Goal: Task Accomplishment & Management: Manage account settings

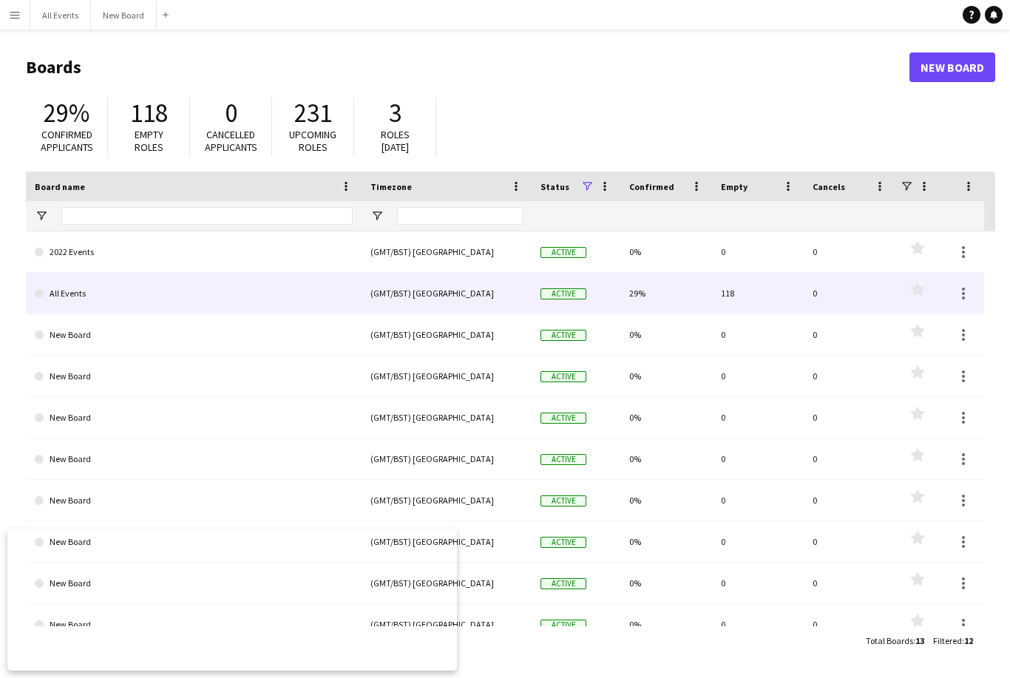
click at [81, 293] on link "All Events" at bounding box center [194, 293] width 318 height 41
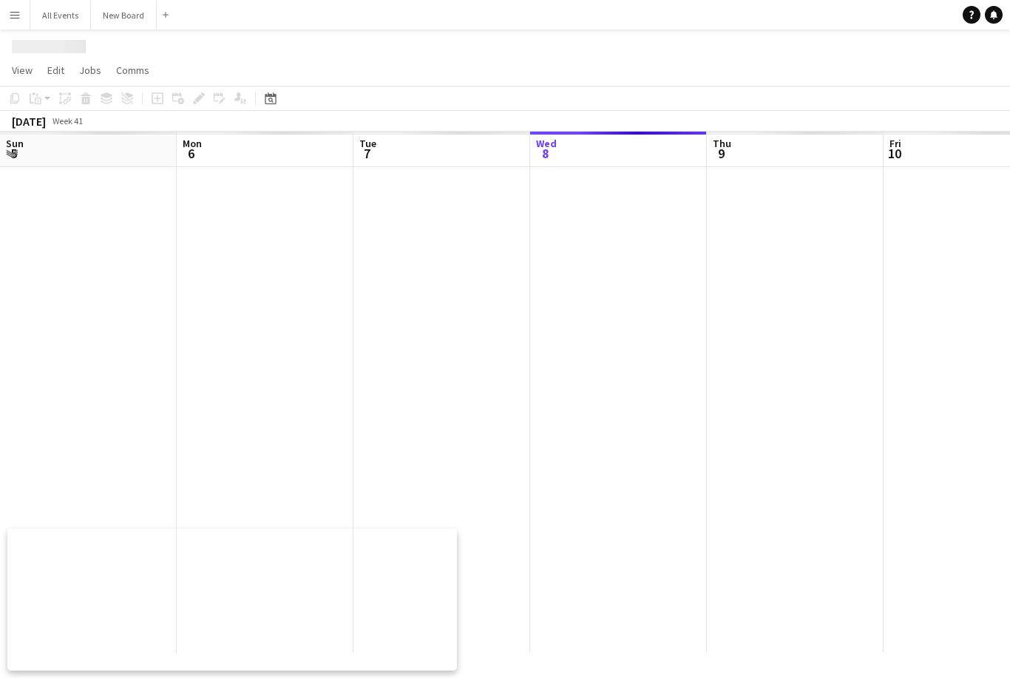
scroll to position [0, 353]
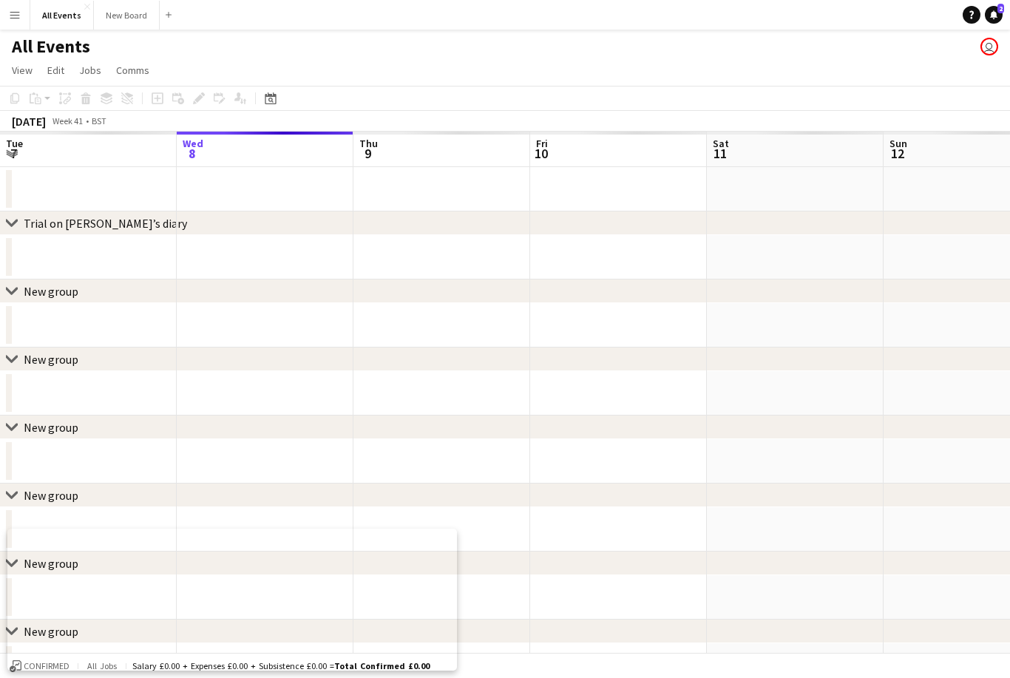
click at [283, 92] on app-toolbar "Copy Paste Paste Command V Paste with crew Command Shift V Paste linked Job [GE…" at bounding box center [505, 98] width 1010 height 25
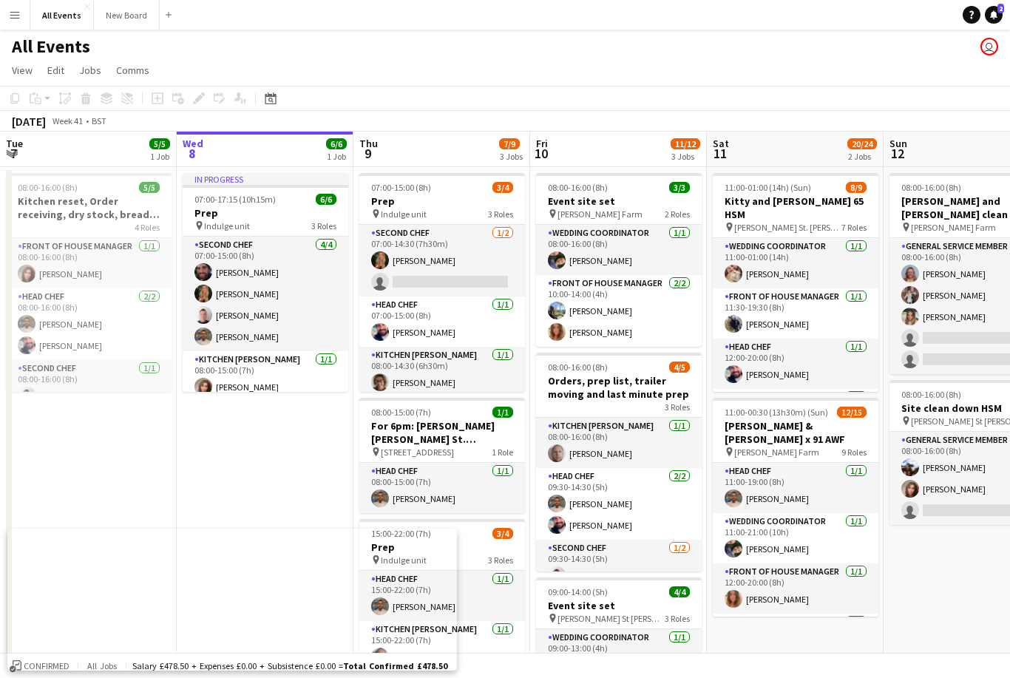
click at [277, 101] on div "Date picker" at bounding box center [271, 98] width 18 height 18
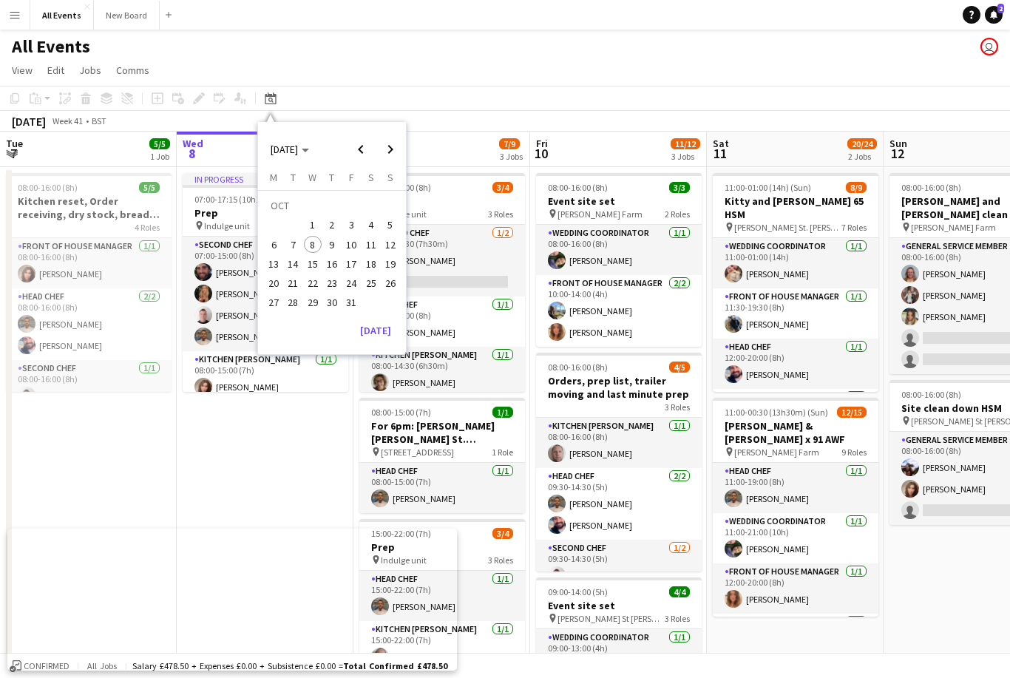
click at [396, 155] on span "Next month" at bounding box center [391, 150] width 30 height 30
click at [393, 155] on span "Next month" at bounding box center [391, 150] width 30 height 30
click at [399, 152] on span "Next month" at bounding box center [391, 150] width 30 height 30
click at [395, 152] on span "Next month" at bounding box center [391, 150] width 30 height 30
click at [396, 151] on span "Next month" at bounding box center [391, 150] width 30 height 30
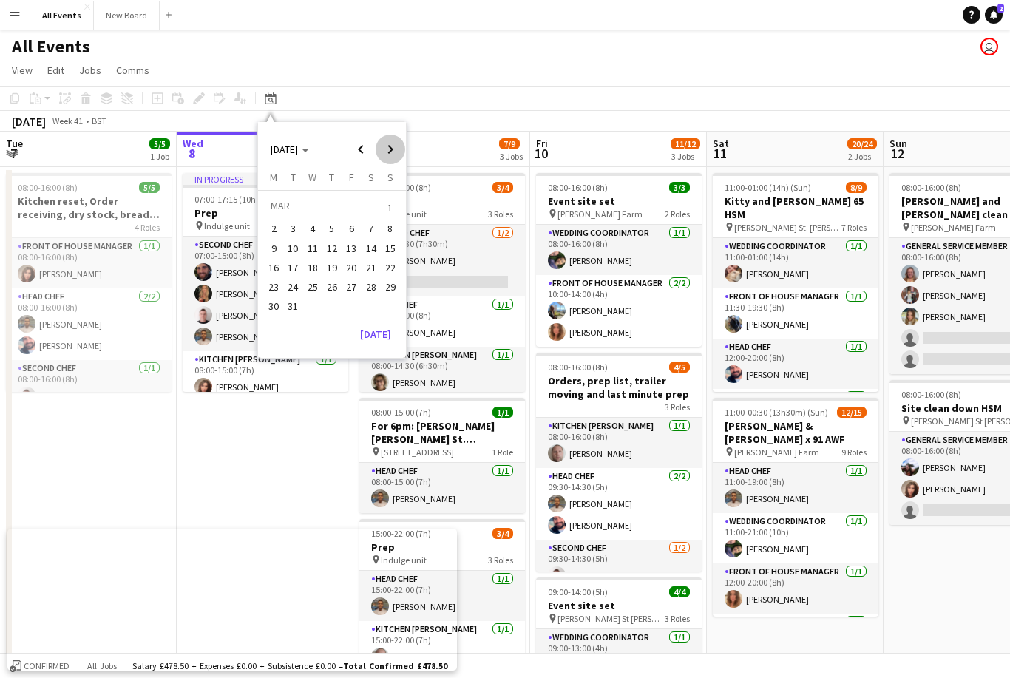
click at [400, 152] on span "Next month" at bounding box center [391, 150] width 30 height 30
click at [402, 149] on span "Next month" at bounding box center [391, 150] width 30 height 30
click at [399, 149] on span "Next month" at bounding box center [391, 150] width 30 height 30
click at [374, 229] on span "6" at bounding box center [371, 226] width 18 height 18
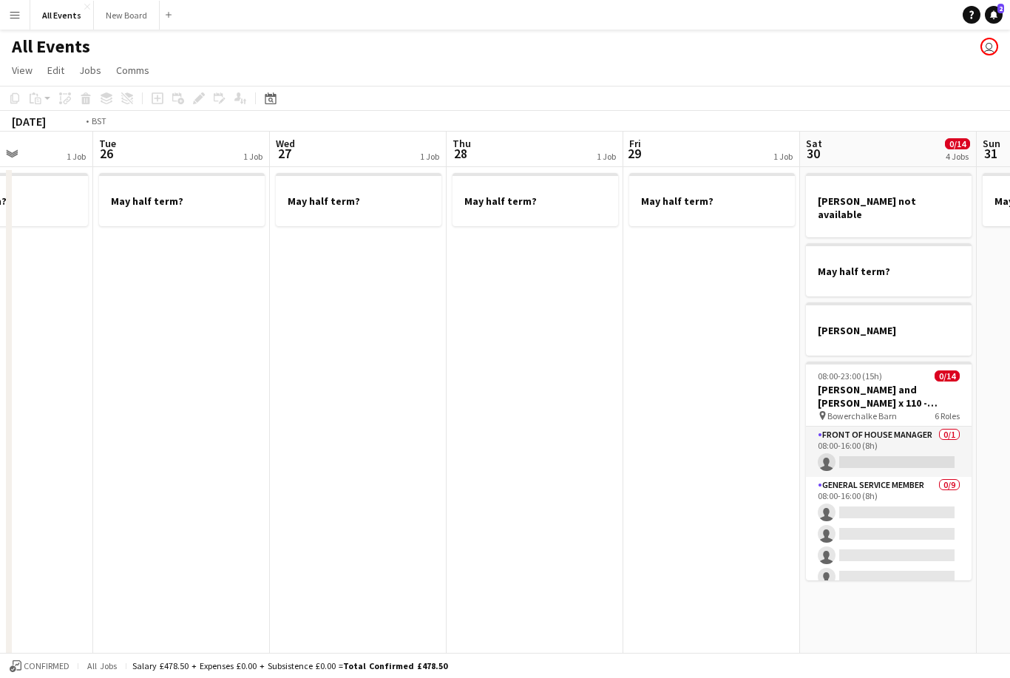
scroll to position [0, 487]
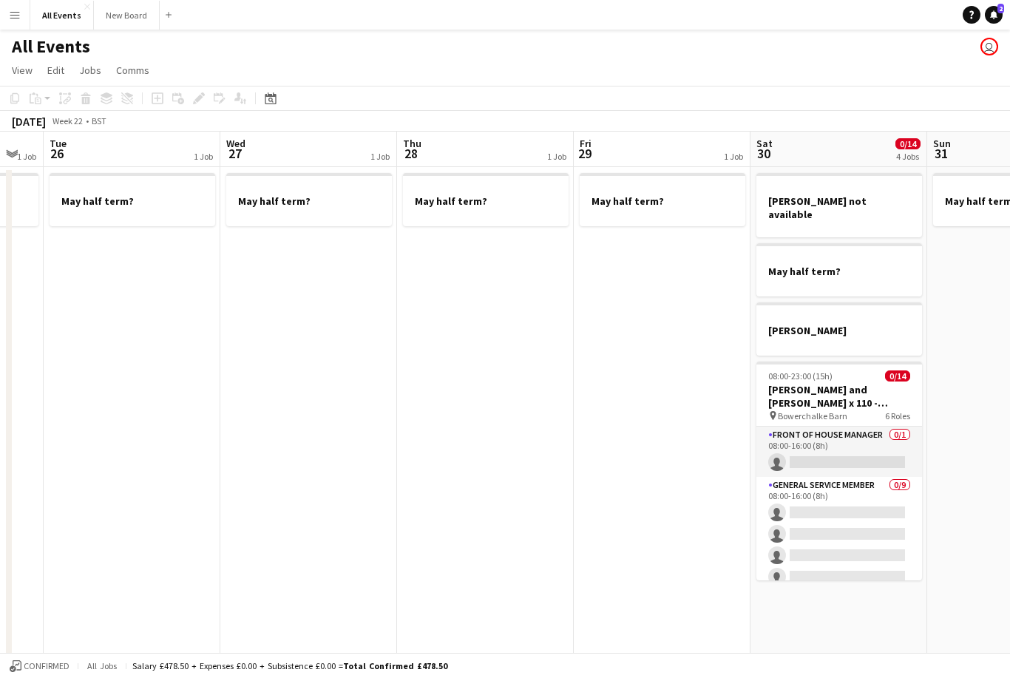
click at [856, 436] on app-card-role "Front of House Manager 0/1 08:00-16:00 (8h) single-neutral-actions" at bounding box center [840, 452] width 166 height 50
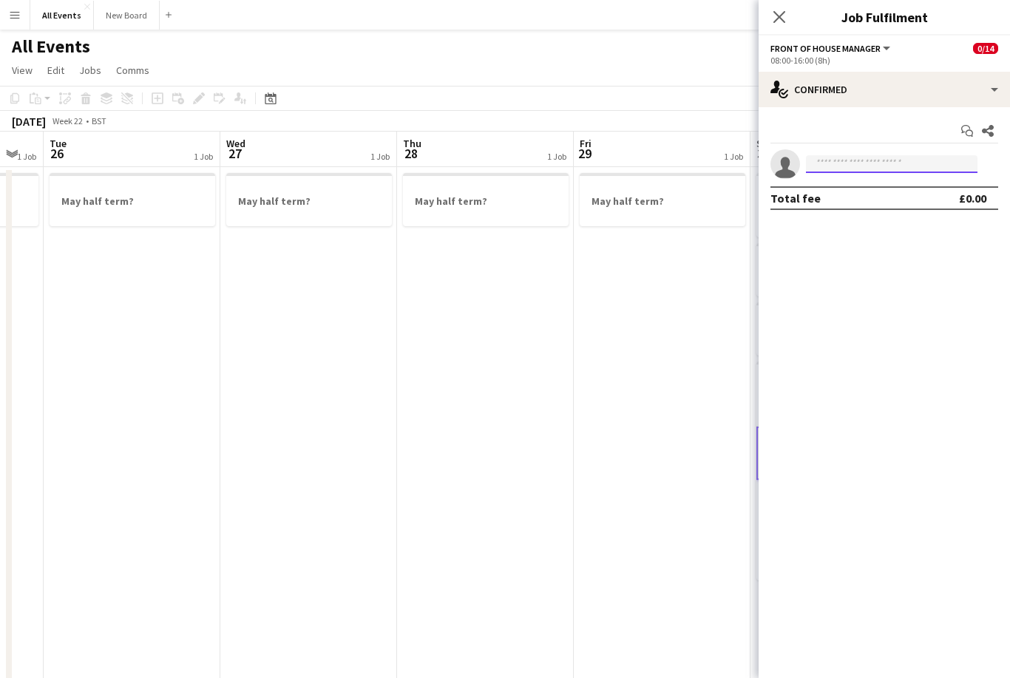
click at [867, 167] on input at bounding box center [892, 164] width 172 height 18
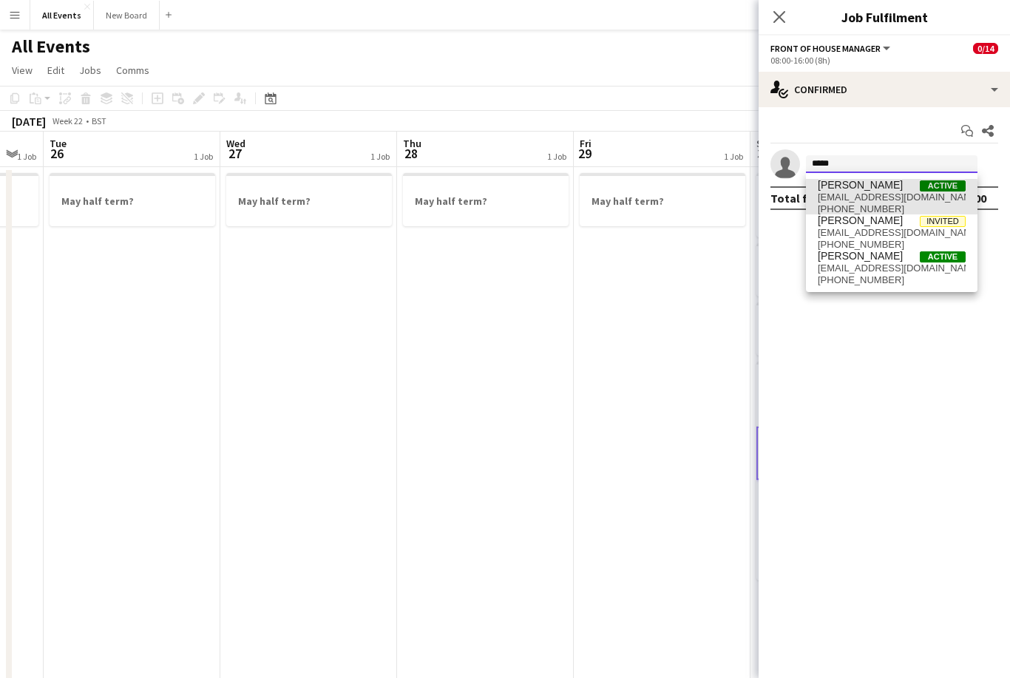
type input "*****"
click at [881, 198] on span "[EMAIL_ADDRESS][DOMAIN_NAME]" at bounding box center [892, 198] width 148 height 12
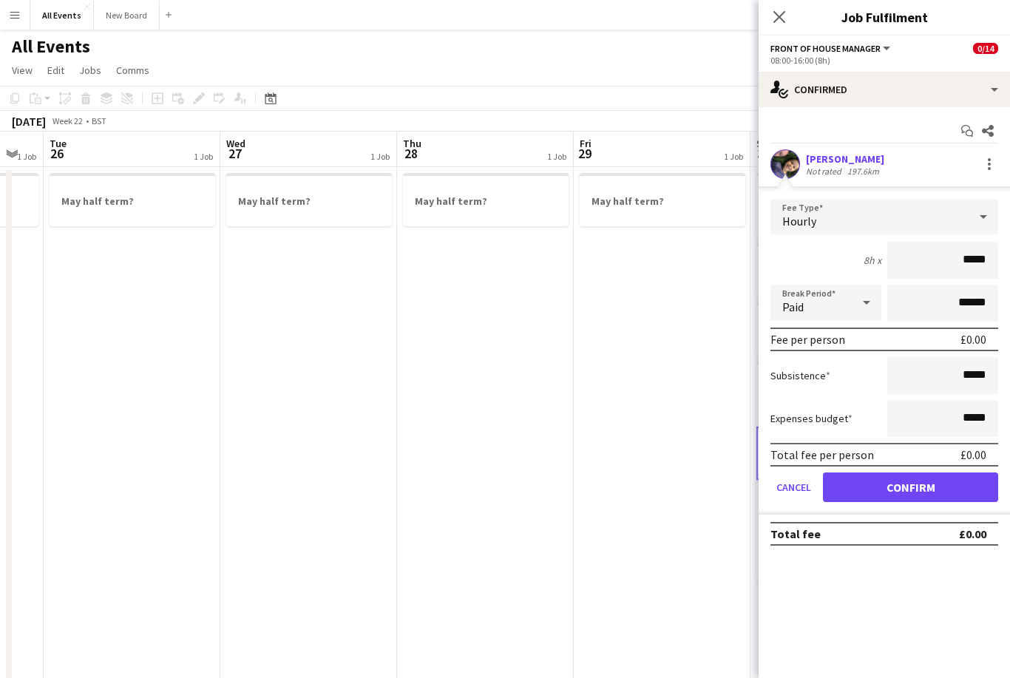
click at [939, 490] on button "Confirm" at bounding box center [910, 488] width 175 height 30
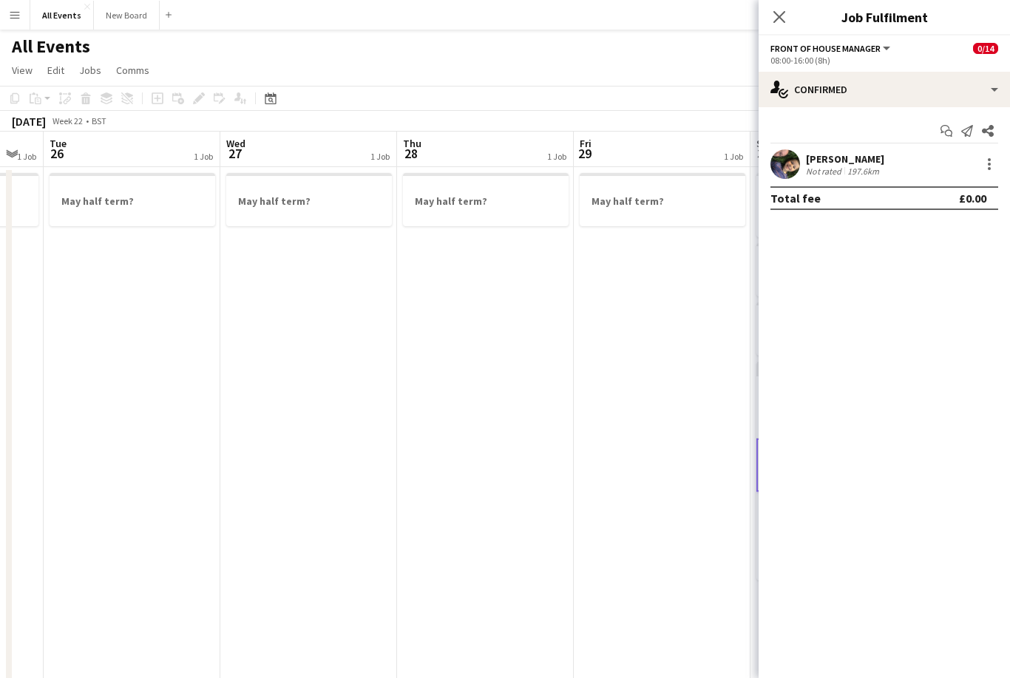
click at [780, 19] on icon "Close pop-in" at bounding box center [780, 17] width 12 height 12
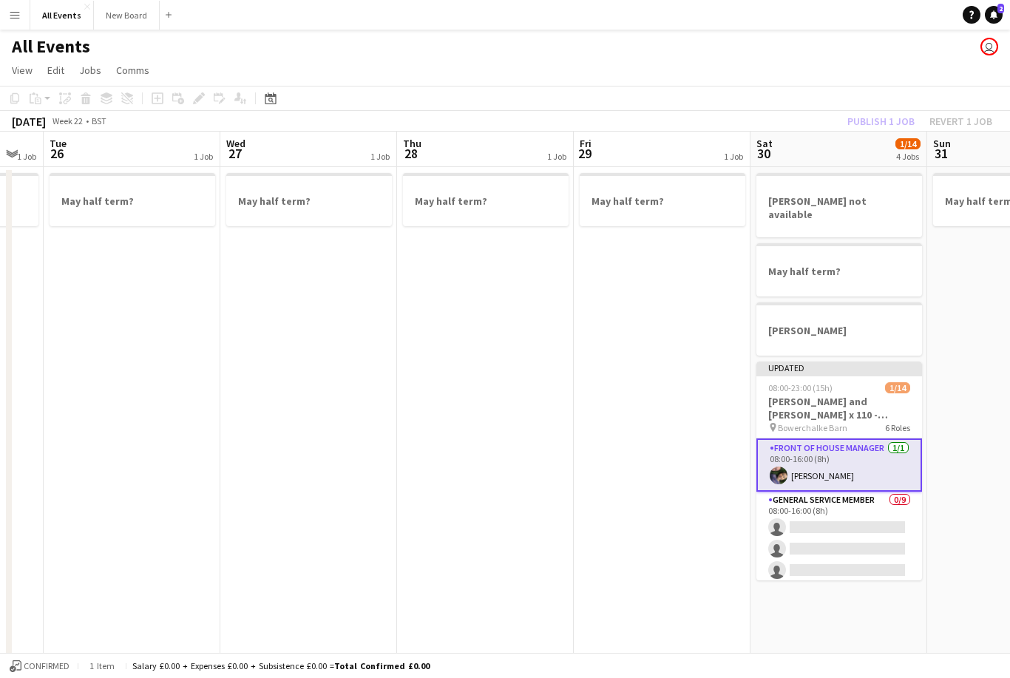
click at [899, 87] on app-toolbar "Copy Paste Paste Command V Paste with crew Command Shift V Paste linked Job [GE…" at bounding box center [505, 98] width 1010 height 25
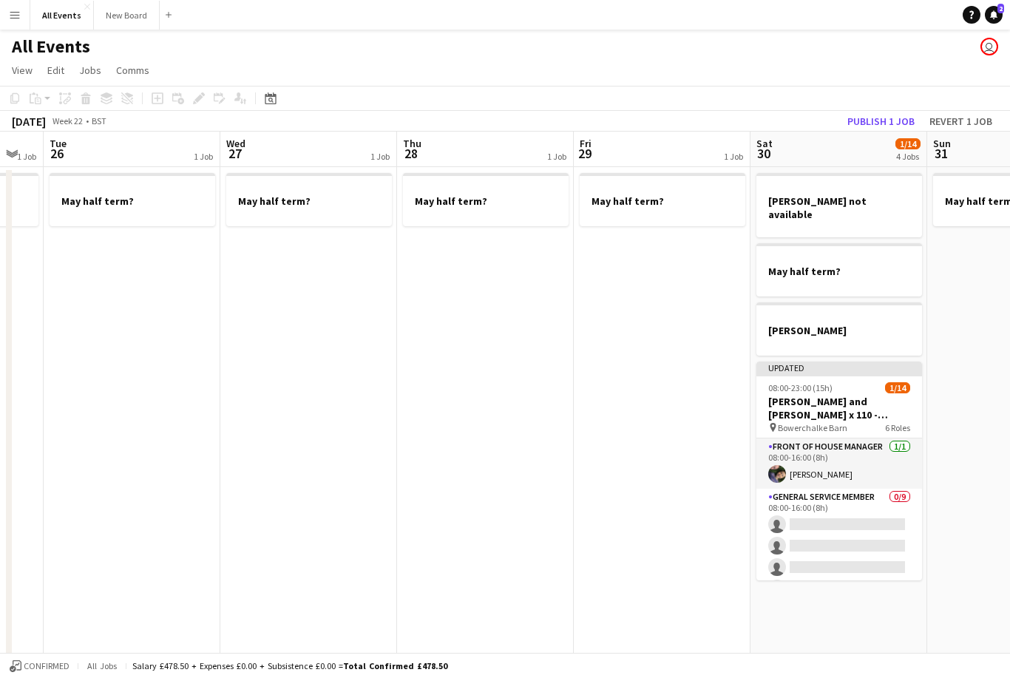
click at [889, 118] on button "Publish 1 job" at bounding box center [881, 121] width 79 height 19
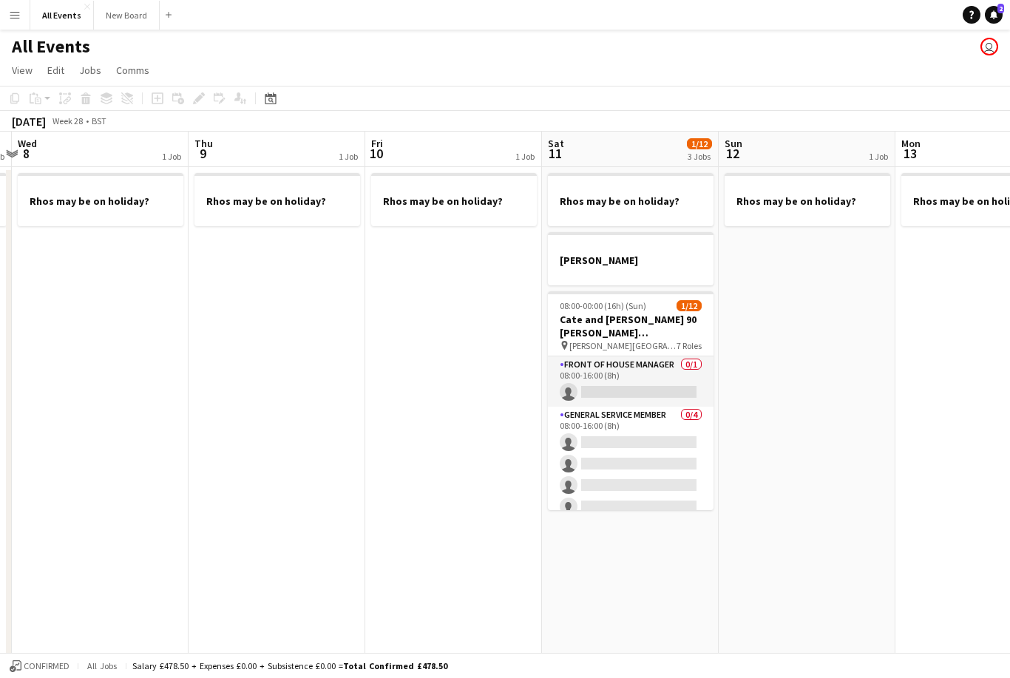
scroll to position [0, 0]
click at [647, 381] on app-card-role "Front of House Manager 0/1 08:00-16:00 (8h) single-neutral-actions" at bounding box center [631, 381] width 166 height 50
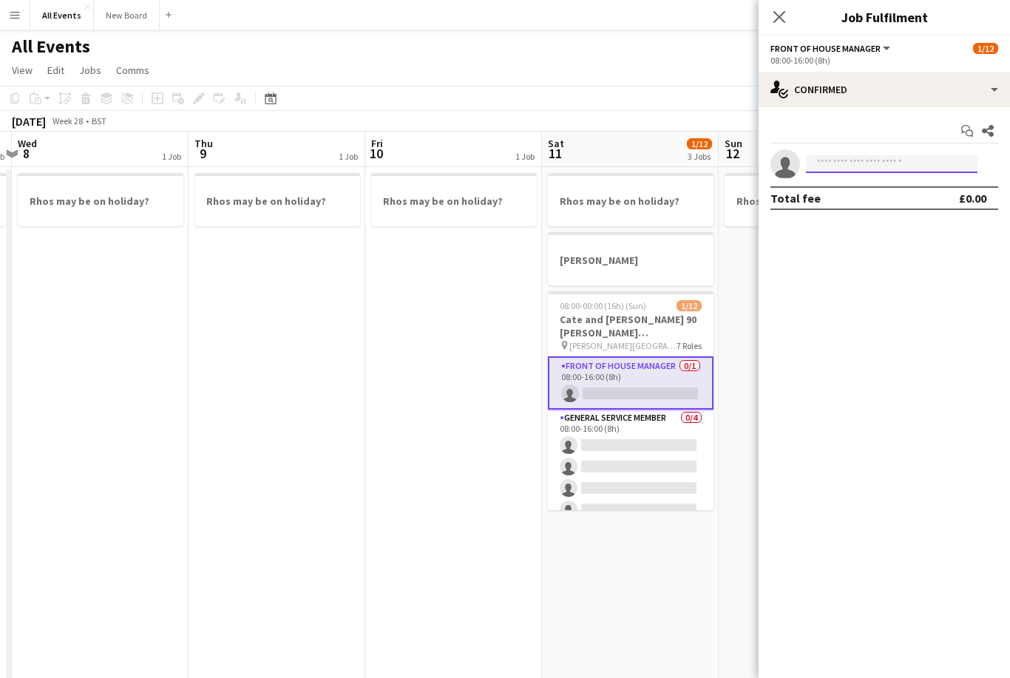
click at [853, 163] on input at bounding box center [892, 164] width 172 height 18
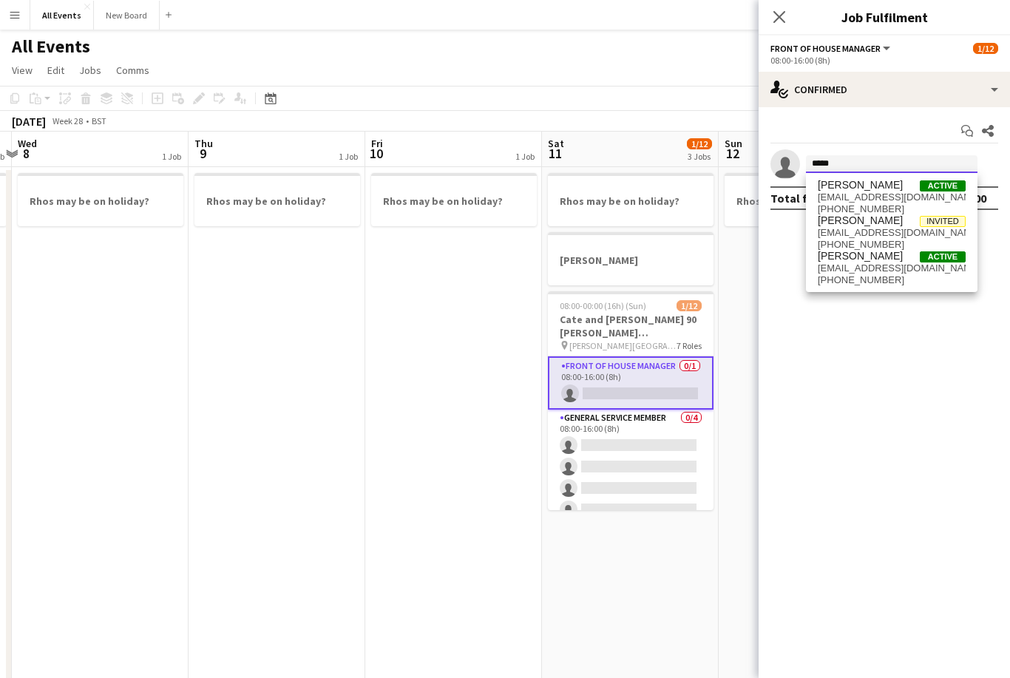
type input "*****"
click at [886, 196] on span "[EMAIL_ADDRESS][DOMAIN_NAME]" at bounding box center [892, 198] width 148 height 12
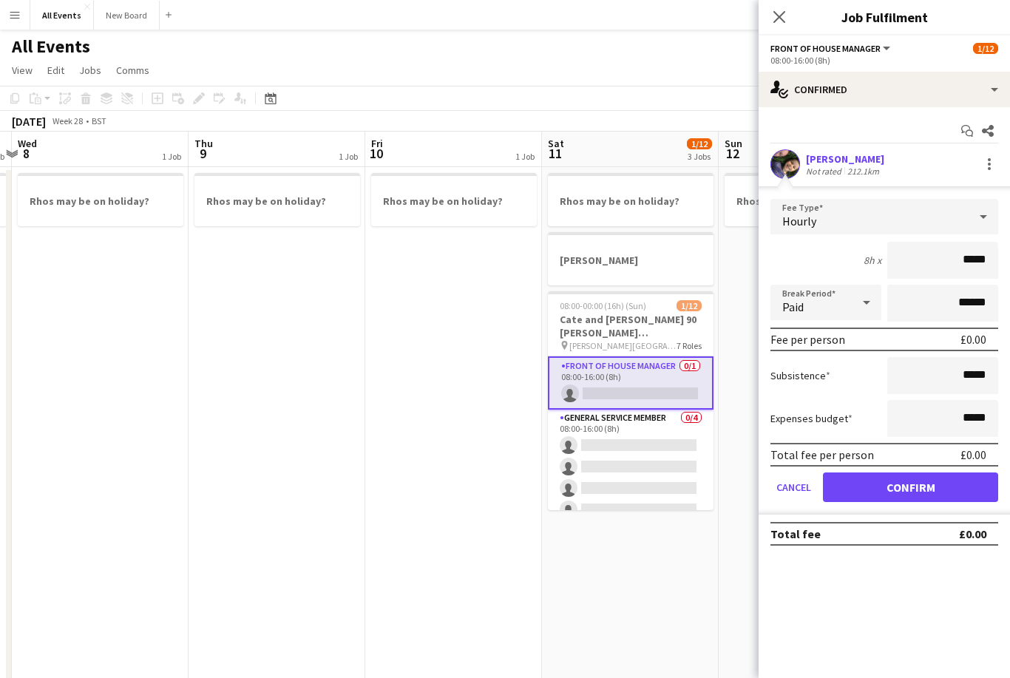
click at [939, 490] on button "Confirm" at bounding box center [910, 488] width 175 height 30
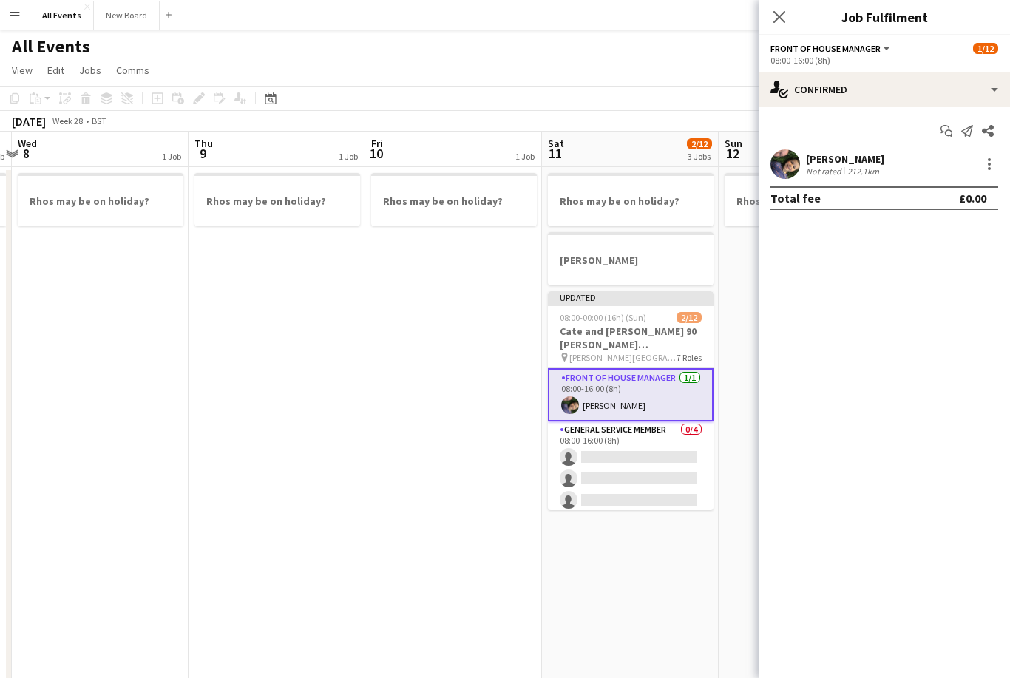
click at [788, 24] on app-icon "Close pop-in" at bounding box center [780, 17] width 18 height 18
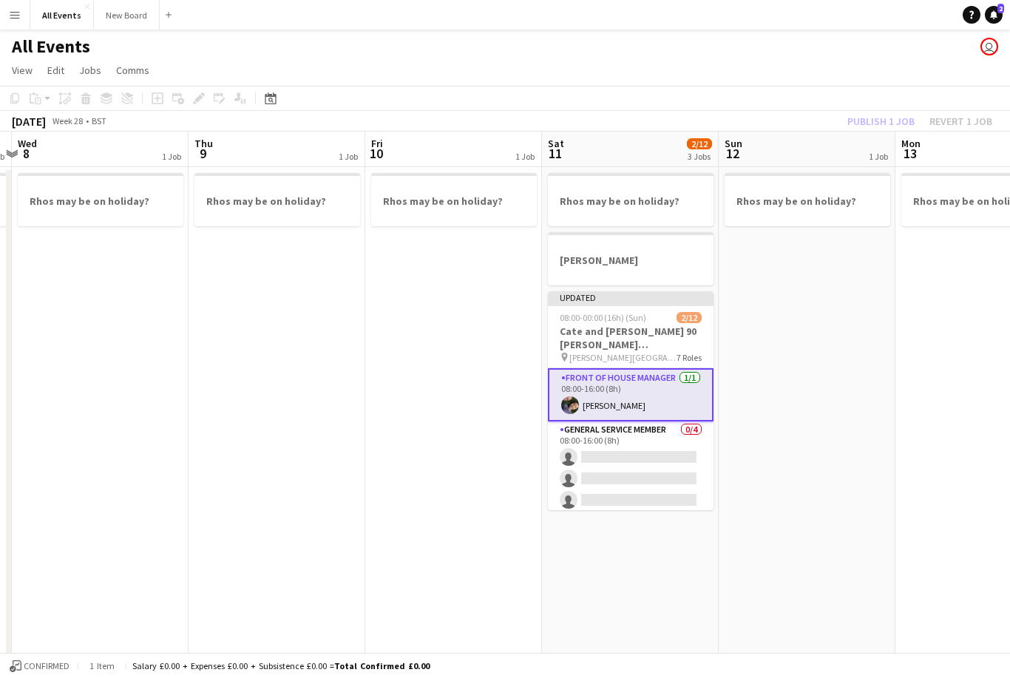
click at [896, 64] on app-page-menu "View Day view expanded Day view collapsed Month view Date picker Jump to [DATE]…" at bounding box center [505, 72] width 1010 height 28
click at [894, 123] on button "Publish 1 job" at bounding box center [881, 121] width 79 height 19
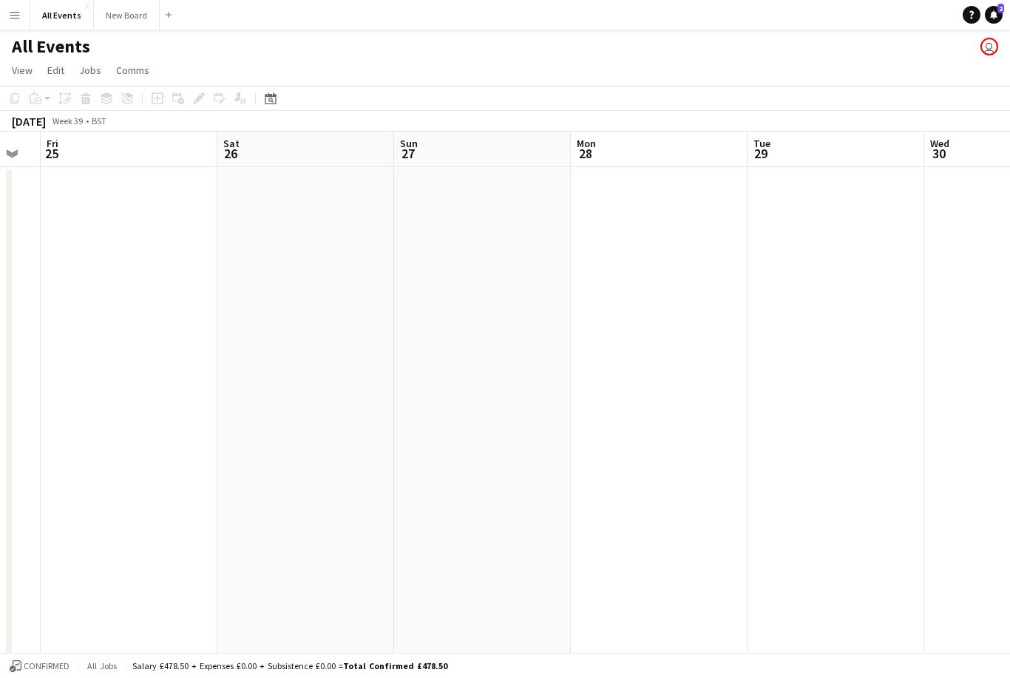
scroll to position [0, 484]
